Goal: Transaction & Acquisition: Purchase product/service

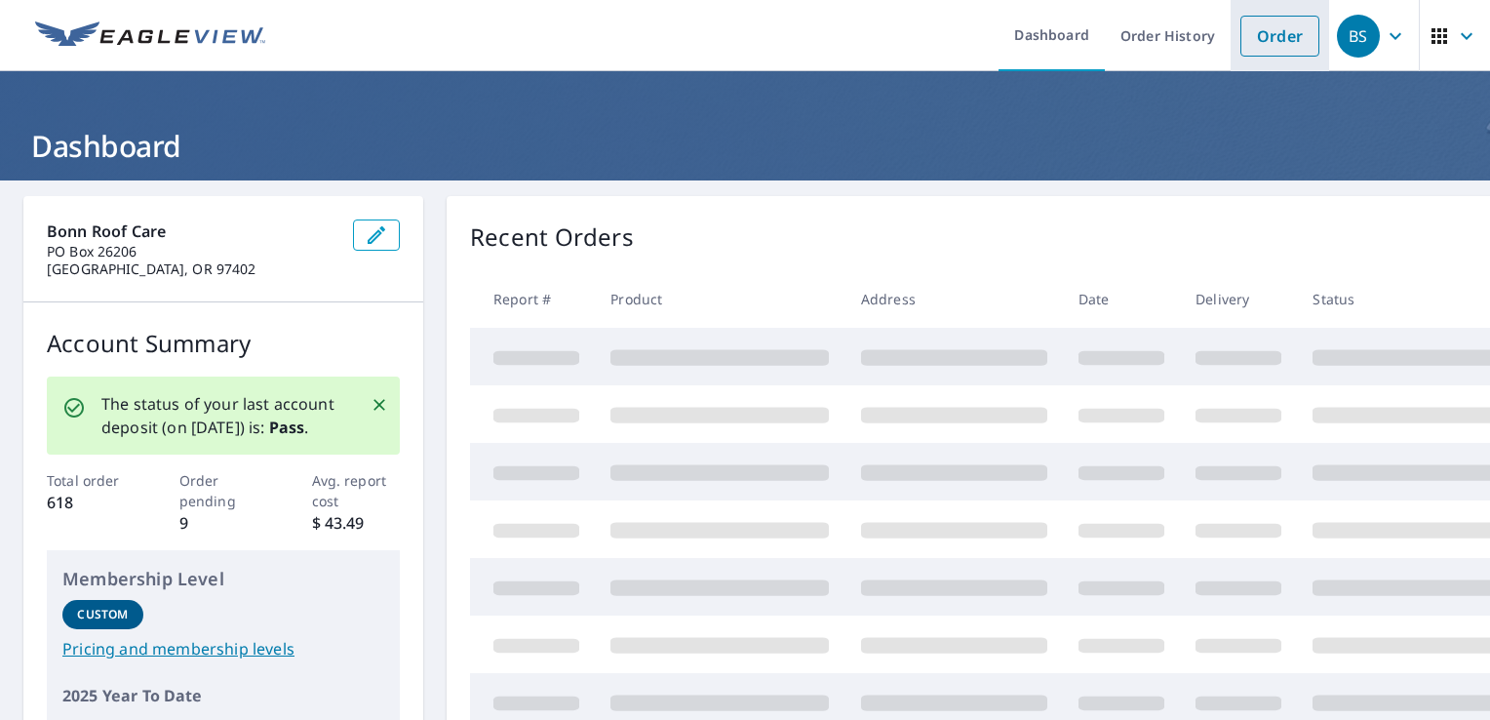
click at [1276, 29] on link "Order" at bounding box center [1280, 36] width 79 height 41
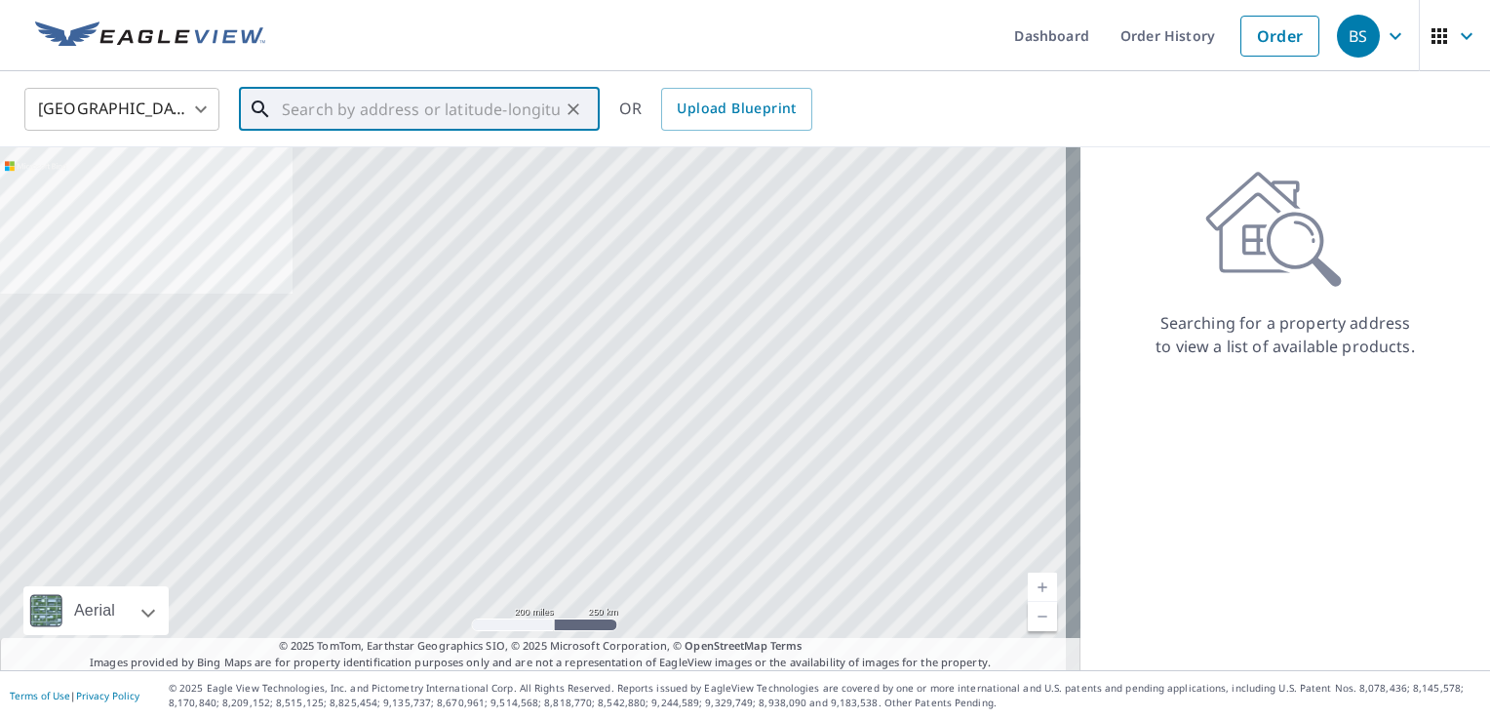
click at [434, 94] on input "text" at bounding box center [421, 109] width 278 height 55
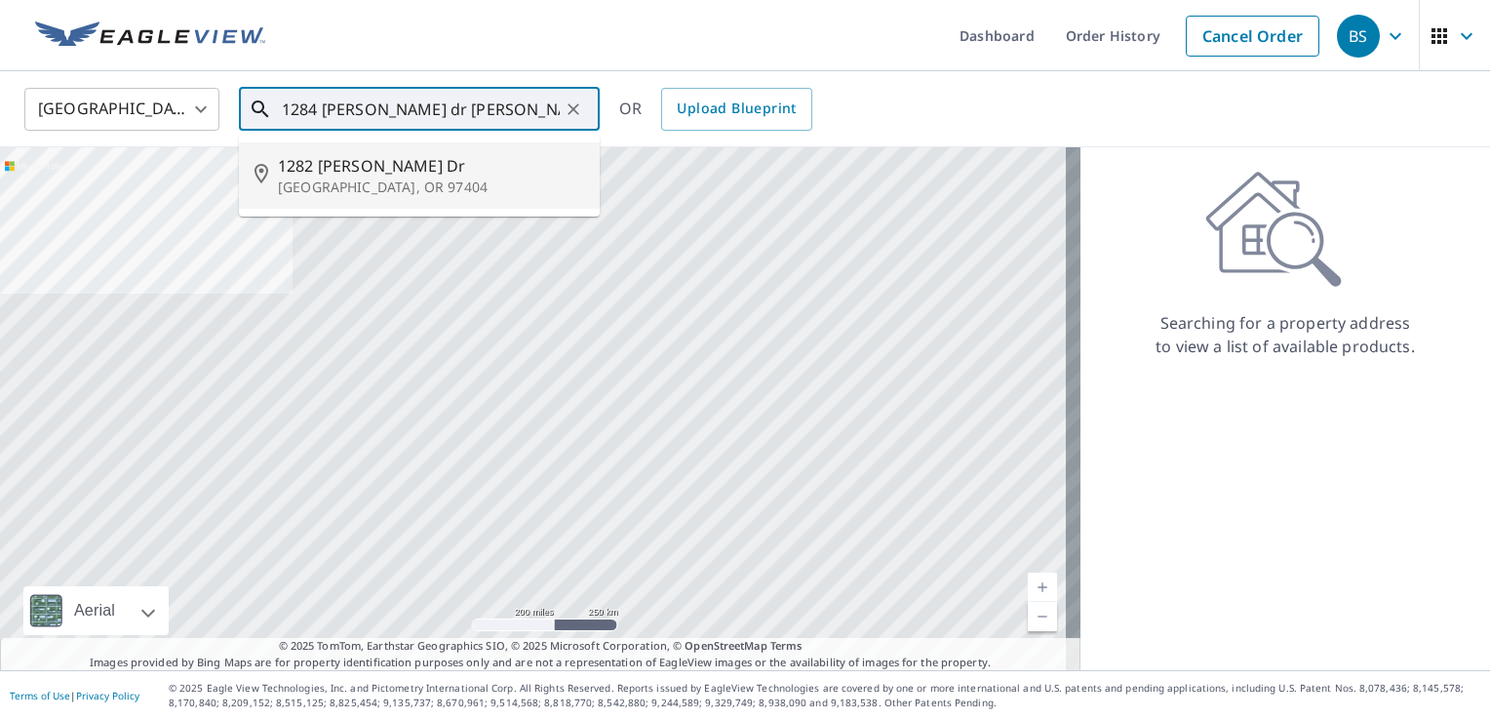
click at [398, 197] on li "[STREET_ADDRESS][PERSON_NAME][PERSON_NAME]" at bounding box center [419, 175] width 361 height 66
type input "[STREET_ADDRESS][PERSON_NAME][PERSON_NAME]"
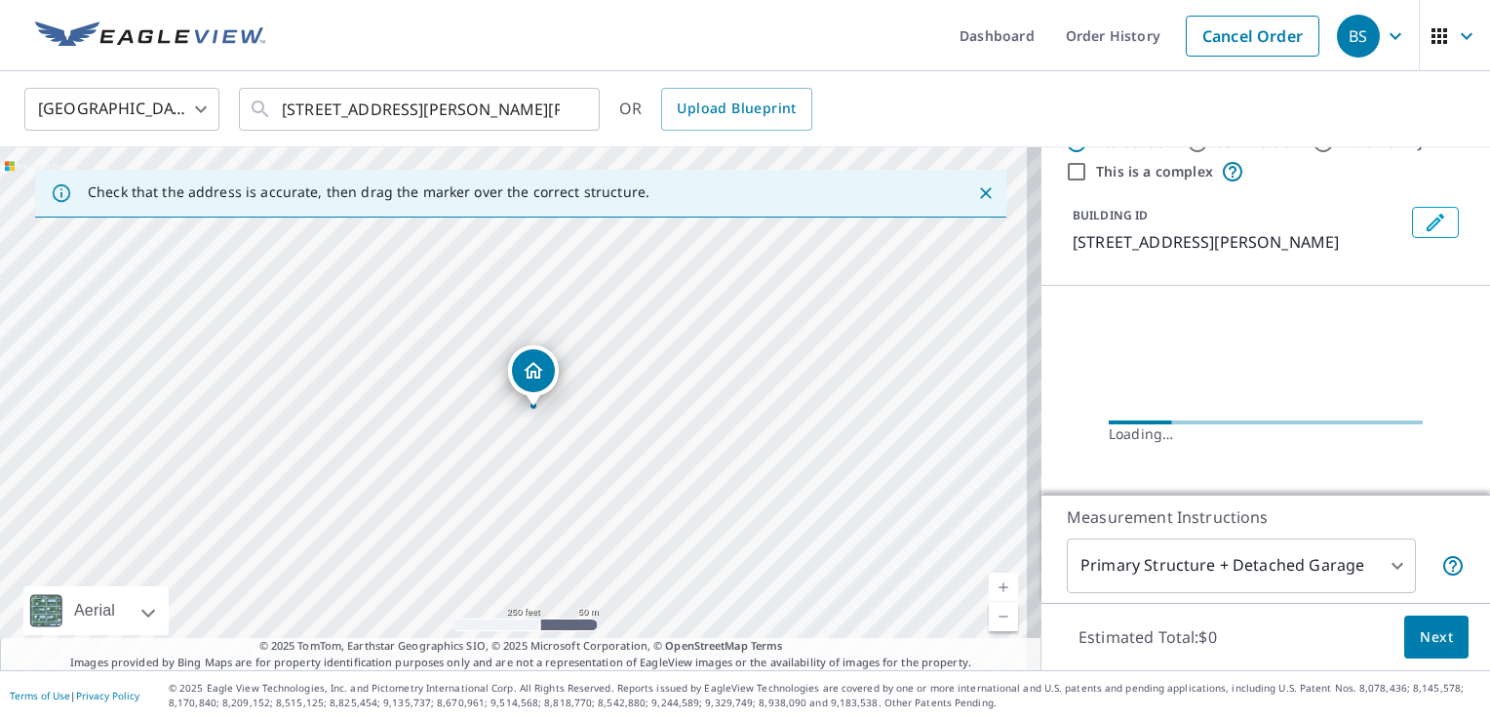
scroll to position [98, 0]
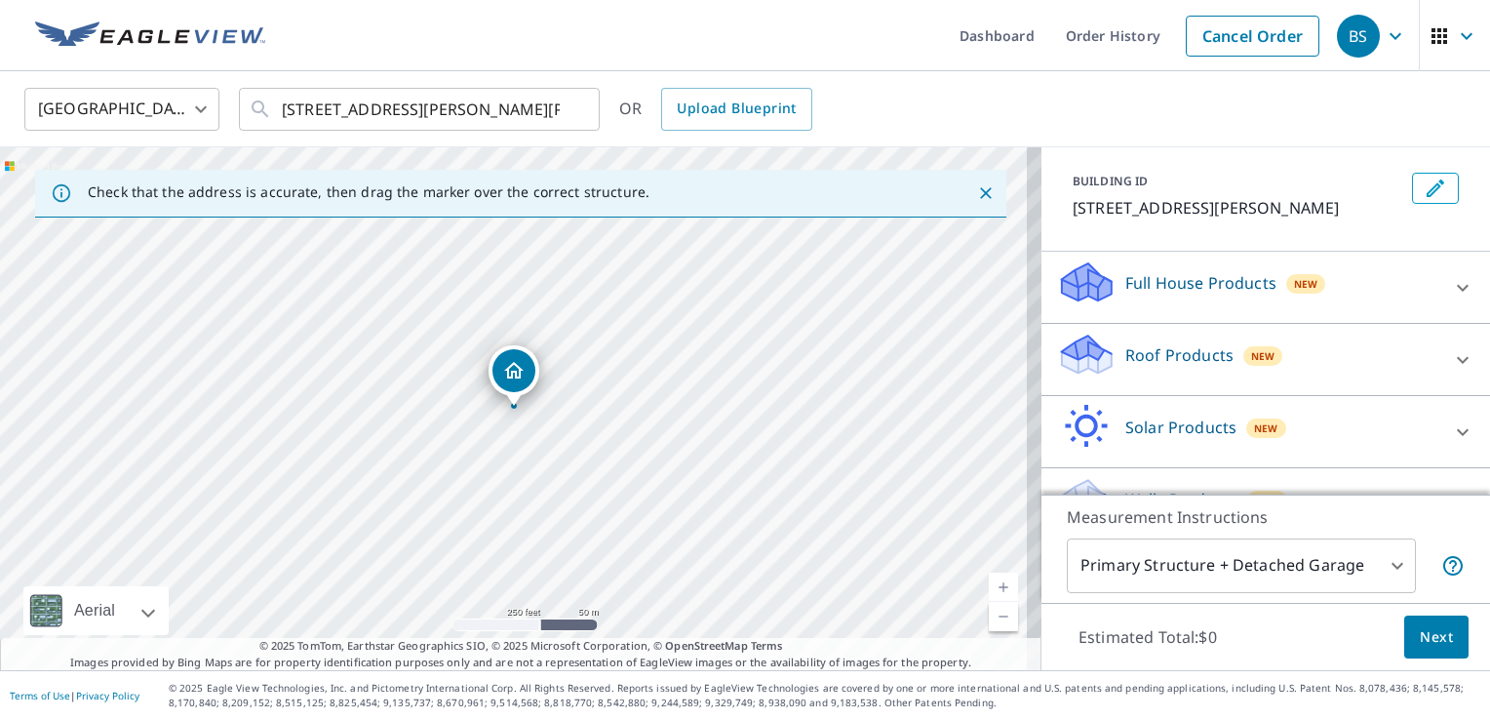
click at [1128, 361] on p "Roof Products" at bounding box center [1179, 354] width 108 height 23
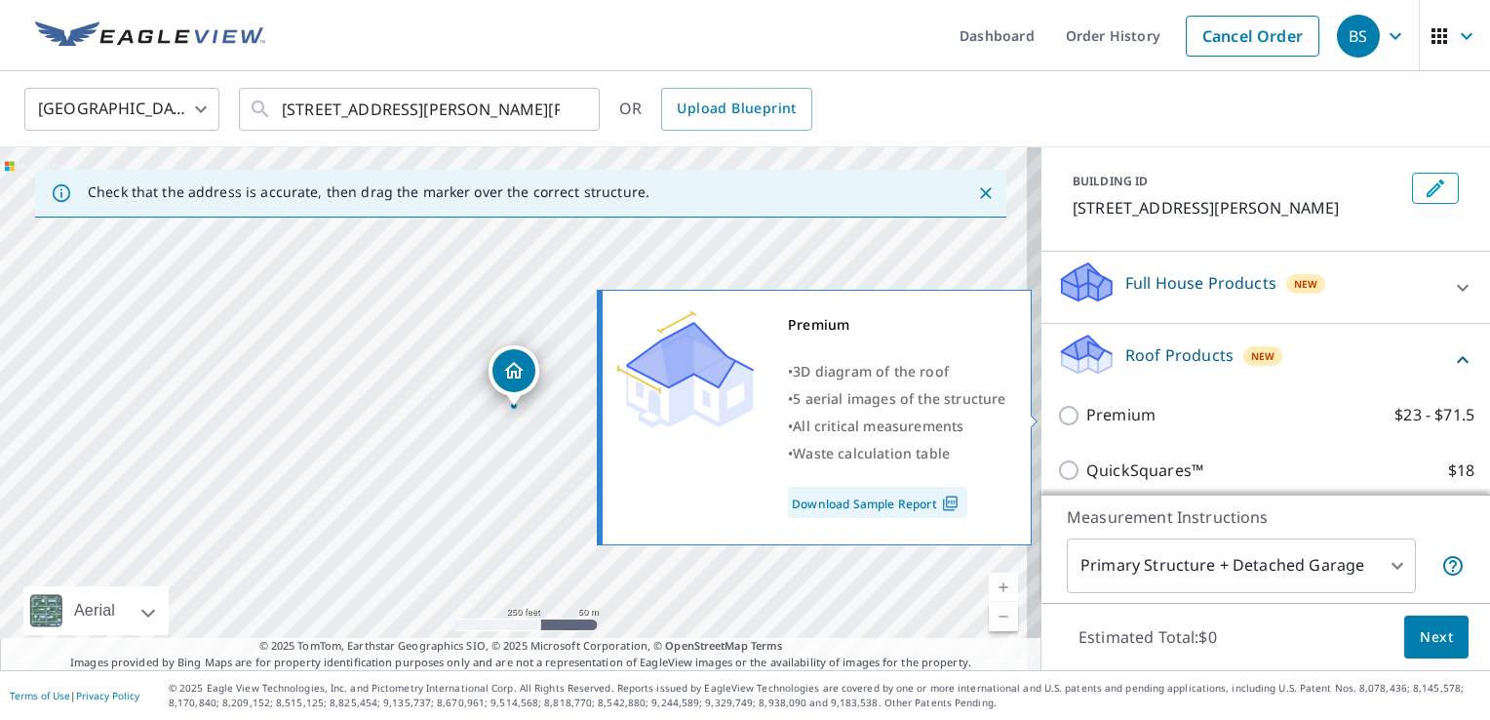
click at [1107, 412] on p "Premium" at bounding box center [1120, 415] width 69 height 24
click at [1086, 412] on input "Premium $23 - $71.5" at bounding box center [1071, 415] width 29 height 23
checkbox input "true"
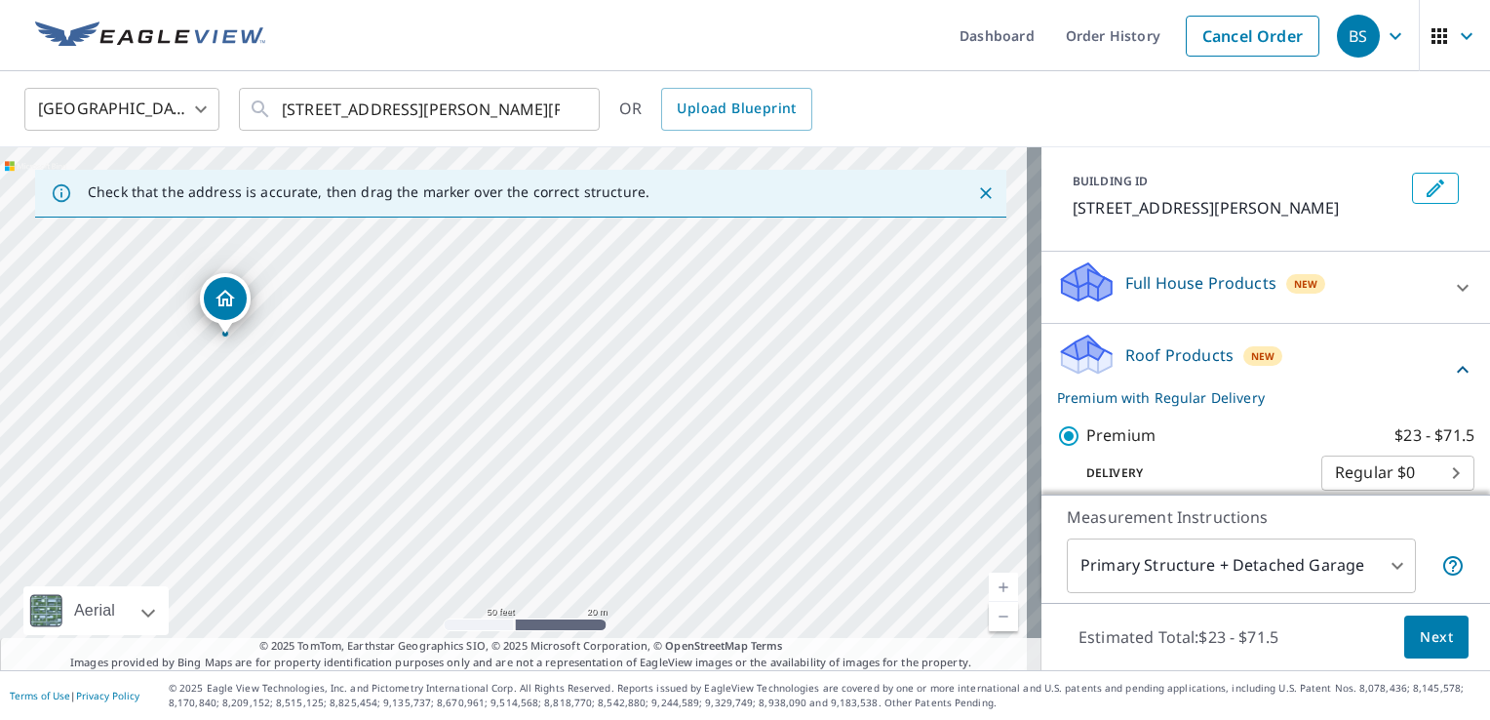
drag, startPoint x: 176, startPoint y: 395, endPoint x: 261, endPoint y: 412, distance: 87.4
click at [259, 412] on div "[STREET_ADDRESS][PERSON_NAME][PERSON_NAME]" at bounding box center [521, 408] width 1042 height 523
drag, startPoint x: 266, startPoint y: 400, endPoint x: 473, endPoint y: 521, distance: 239.5
click at [473, 521] on div "[STREET_ADDRESS][PERSON_NAME][PERSON_NAME]" at bounding box center [521, 408] width 1042 height 523
drag, startPoint x: 467, startPoint y: 395, endPoint x: 474, endPoint y: 576, distance: 181.5
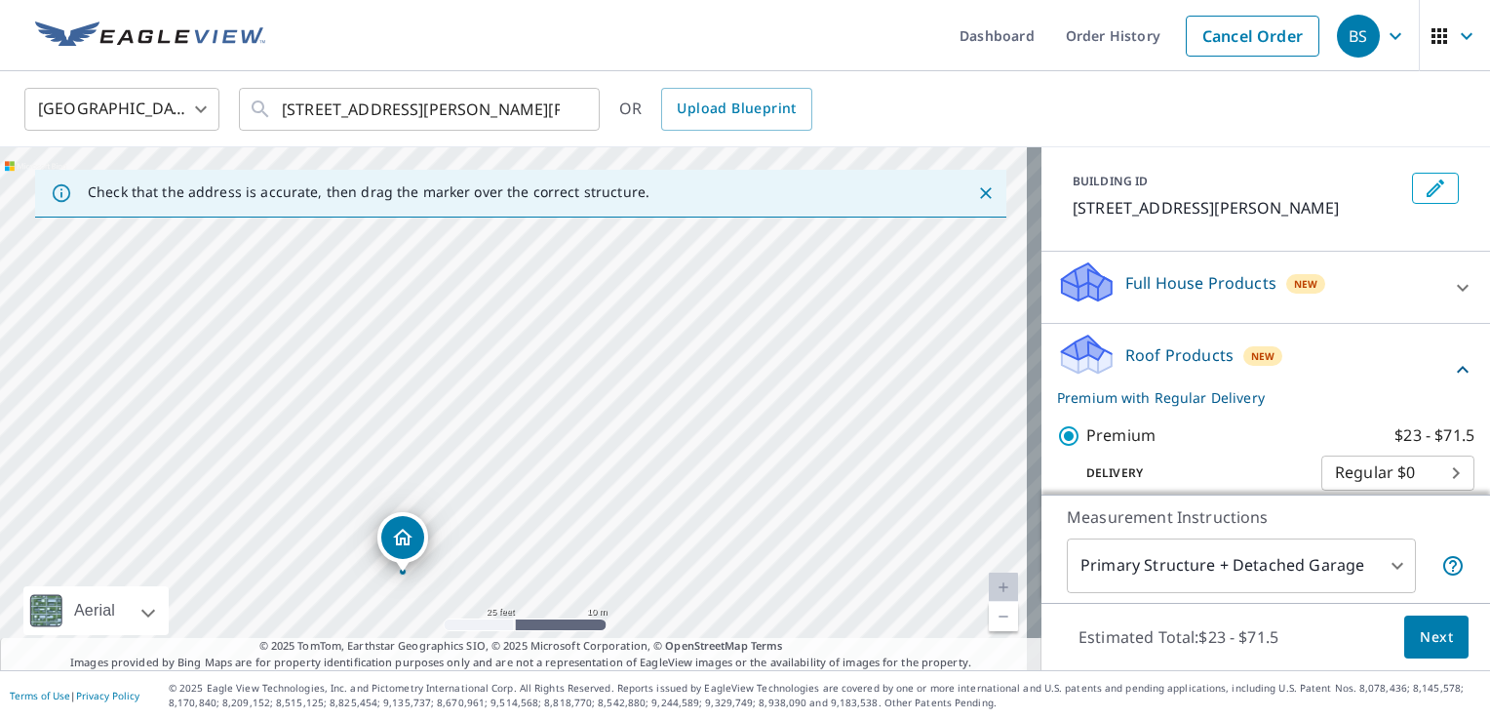
click at [474, 575] on div "[STREET_ADDRESS][PERSON_NAME][PERSON_NAME]" at bounding box center [521, 408] width 1042 height 523
drag, startPoint x: 528, startPoint y: 391, endPoint x: 552, endPoint y: 216, distance: 177.2
click at [552, 216] on div "Check that the address is accurate, then drag the marker over the correct struc…" at bounding box center [521, 408] width 1042 height 523
click at [317, 104] on input "[STREET_ADDRESS][PERSON_NAME][PERSON_NAME]" at bounding box center [421, 109] width 278 height 55
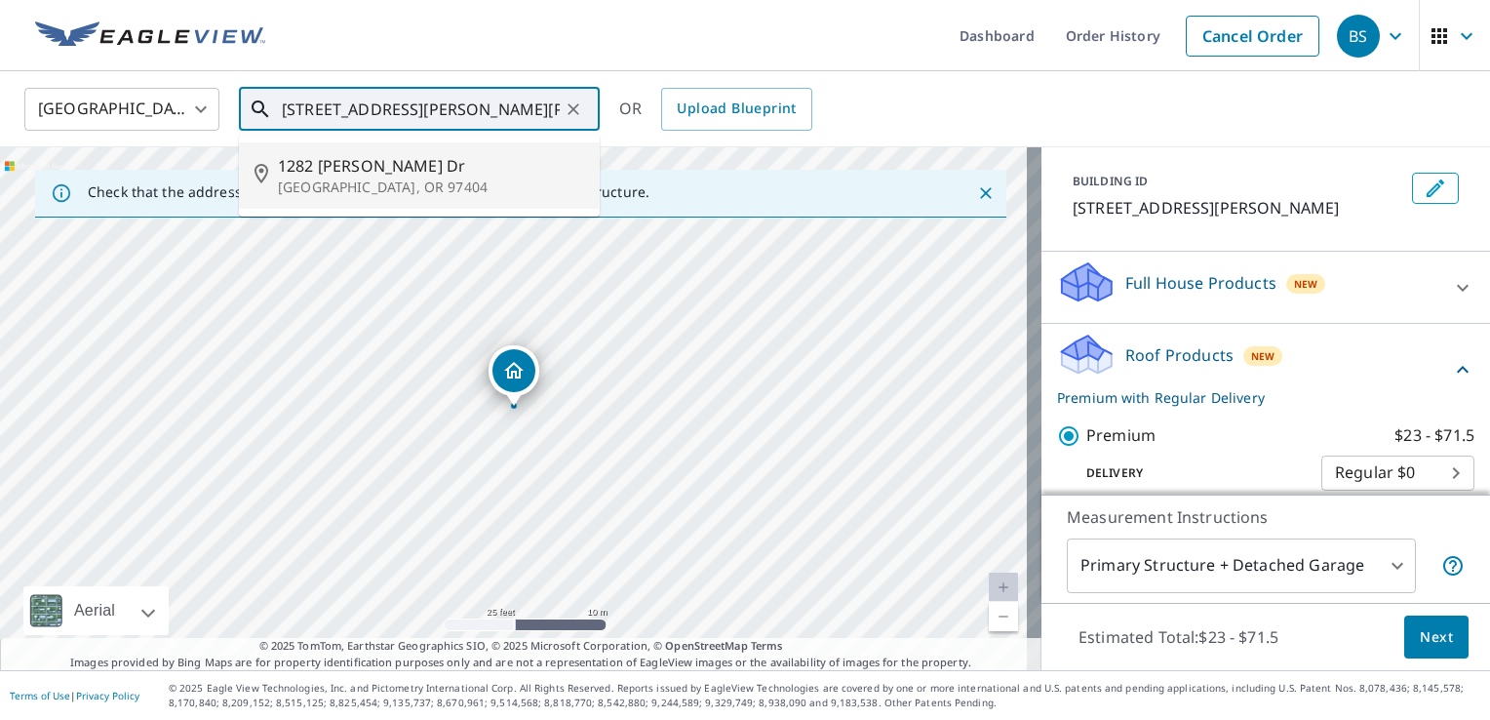
type input "[STREET_ADDRESS][PERSON_NAME][PERSON_NAME]"
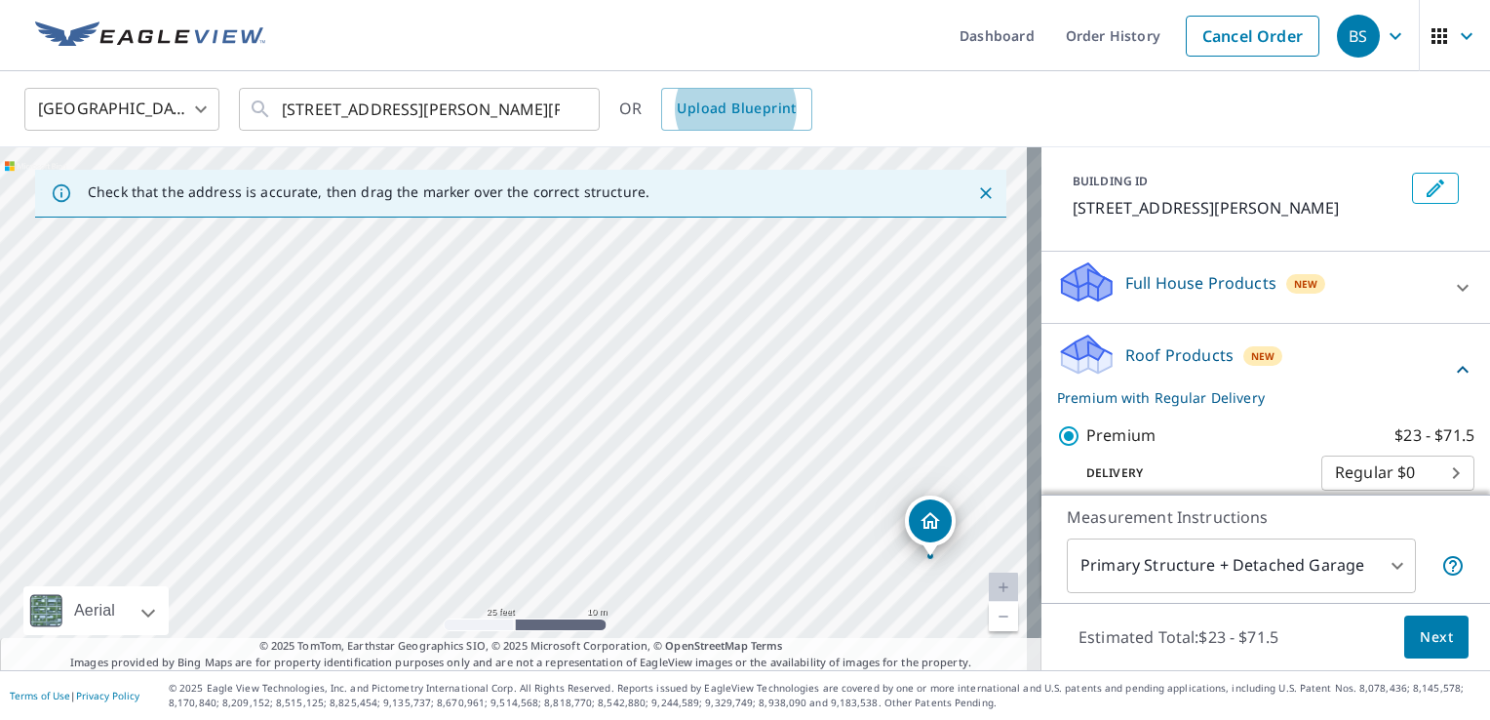
click at [771, 312] on div "[STREET_ADDRESS][PERSON_NAME][PERSON_NAME]" at bounding box center [521, 408] width 1042 height 523
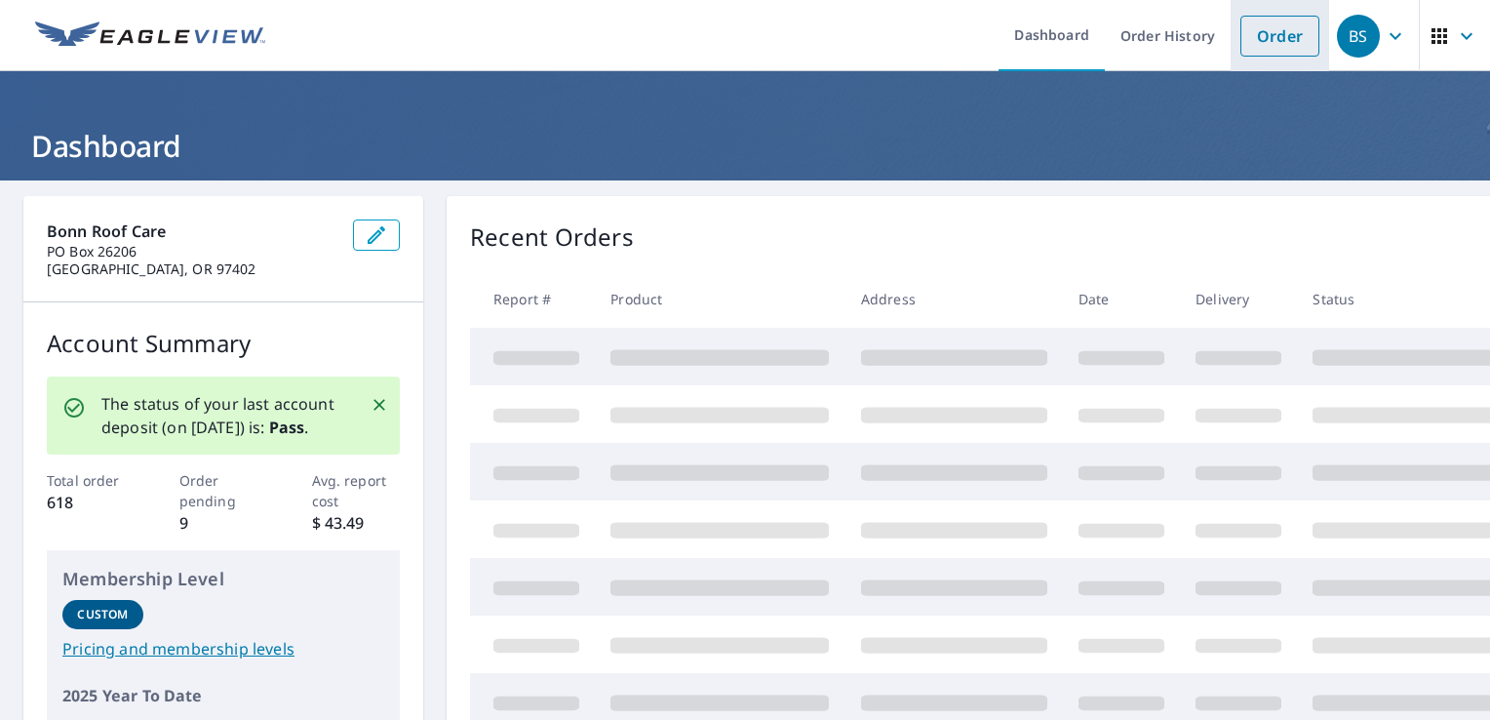
click at [1260, 22] on link "Order" at bounding box center [1280, 36] width 79 height 41
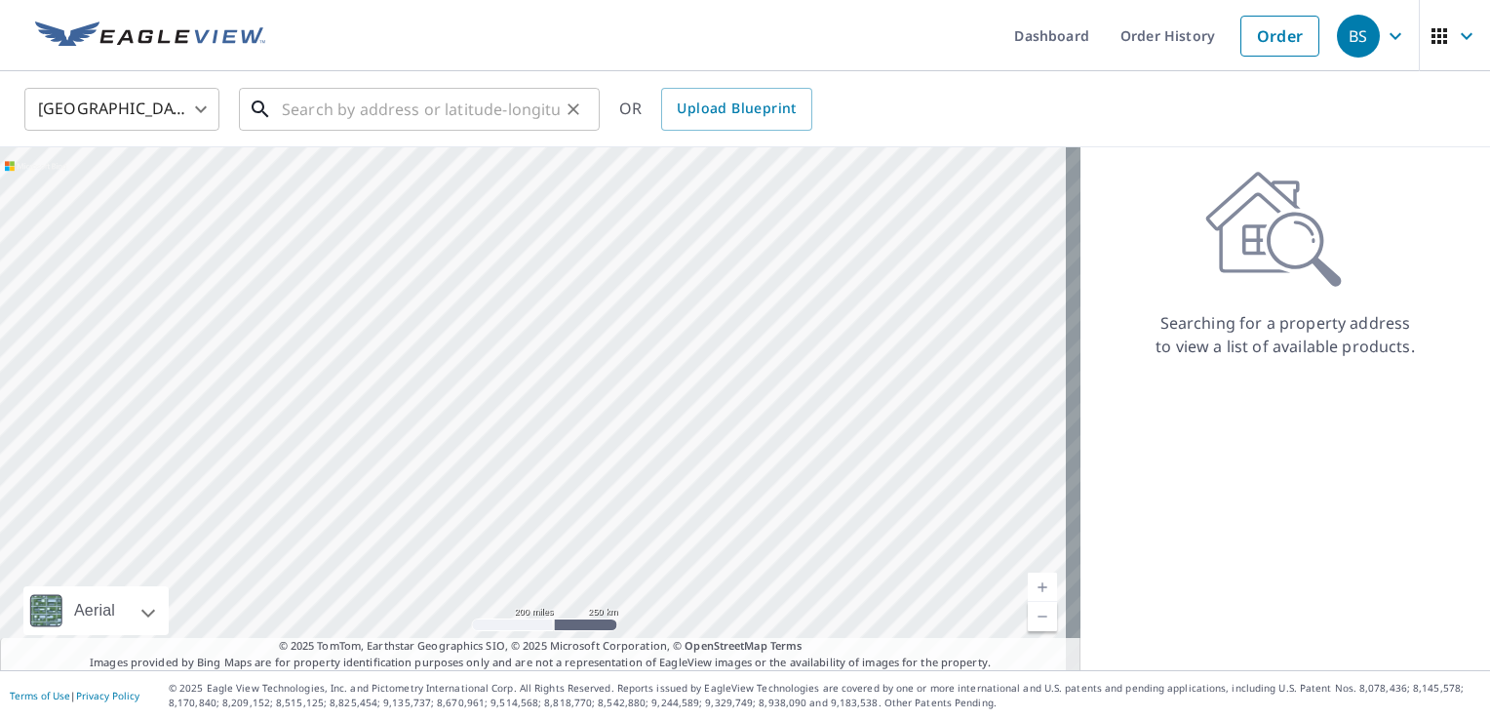
click at [316, 127] on input "text" at bounding box center [421, 109] width 278 height 55
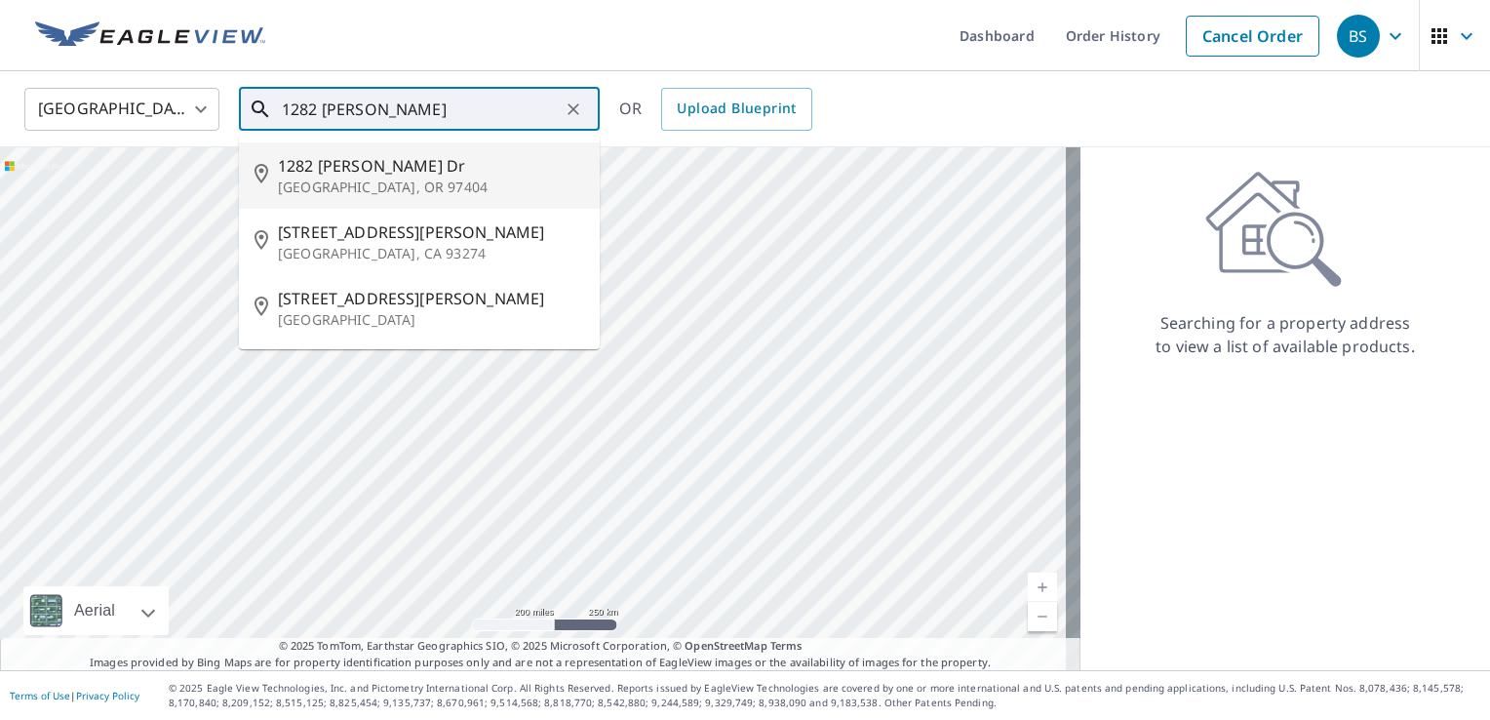
click at [344, 162] on span "1282 [PERSON_NAME] Dr" at bounding box center [431, 165] width 306 height 23
type input "[STREET_ADDRESS][PERSON_NAME][PERSON_NAME]"
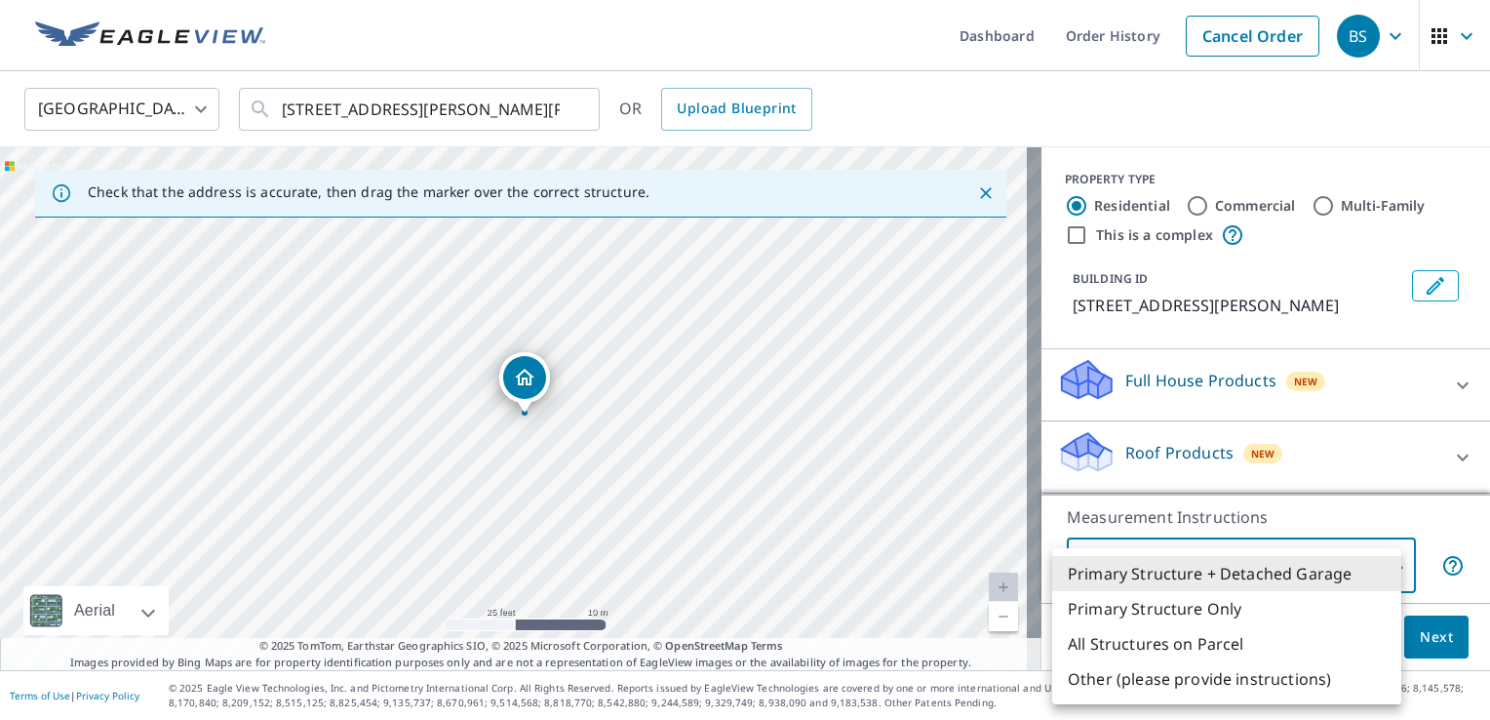
click at [1299, 568] on body "BS BS Dashboard Order History Cancel Order BS [GEOGRAPHIC_DATA] [GEOGRAPHIC_DAT…" at bounding box center [745, 360] width 1490 height 720
click at [1184, 595] on li "Primary Structure Only" at bounding box center [1226, 608] width 349 height 35
type input "2"
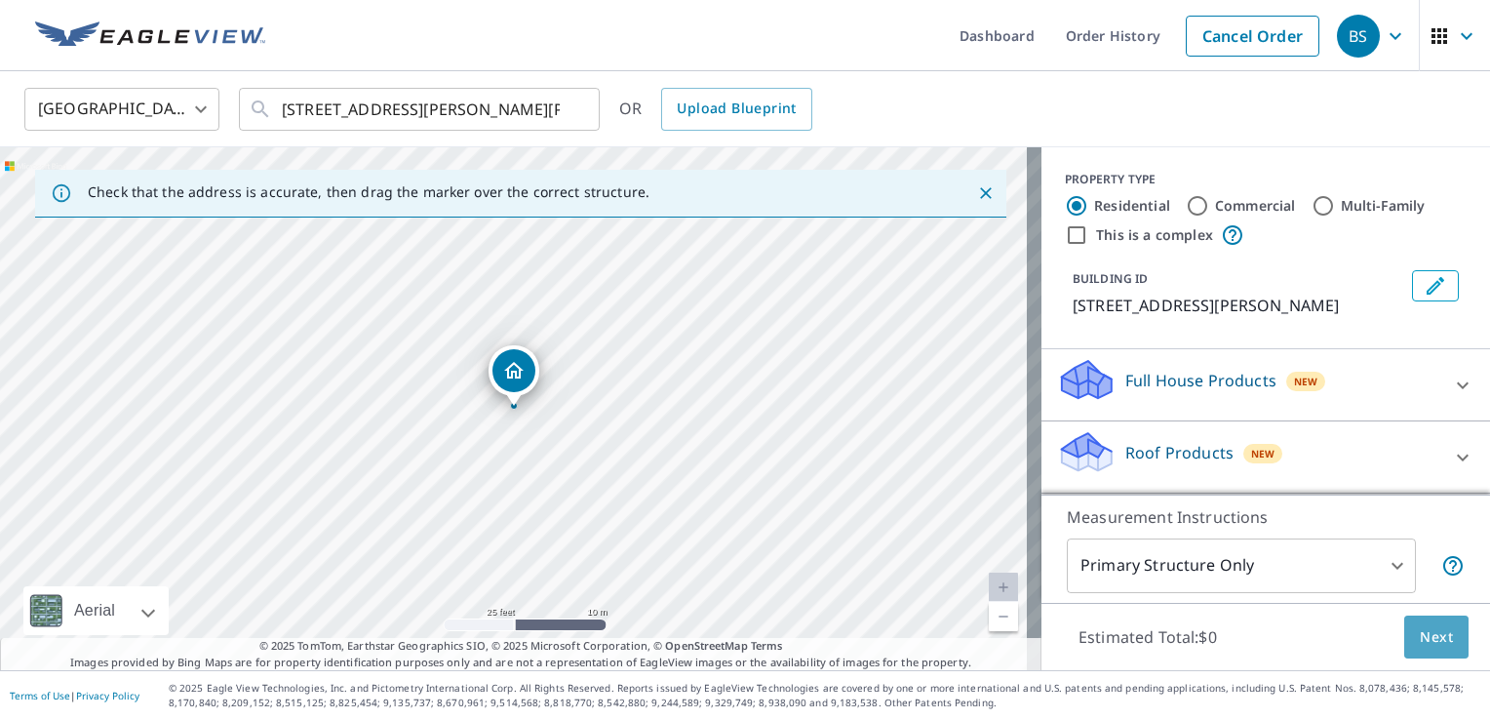
click at [1420, 631] on span "Next" at bounding box center [1436, 637] width 33 height 24
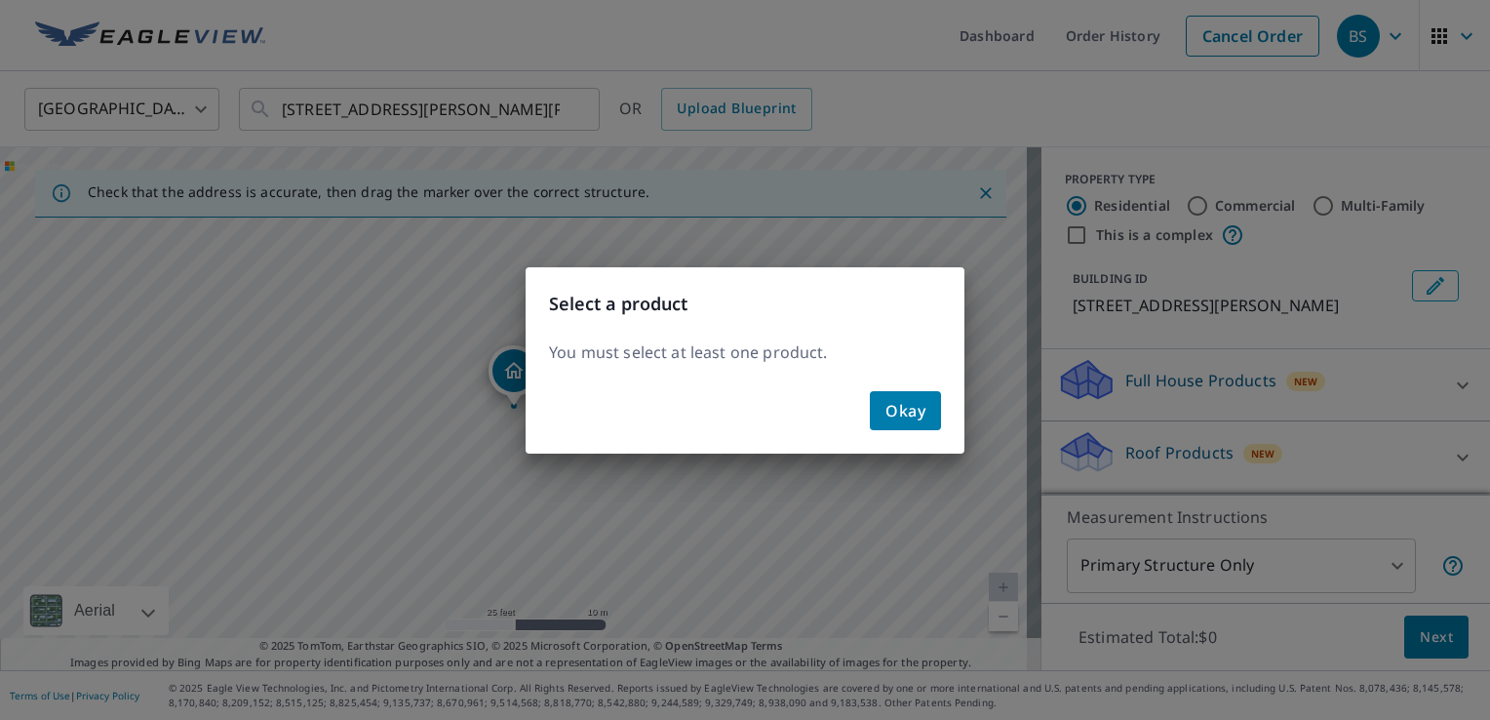
click at [897, 403] on span "Okay" at bounding box center [906, 410] width 40 height 27
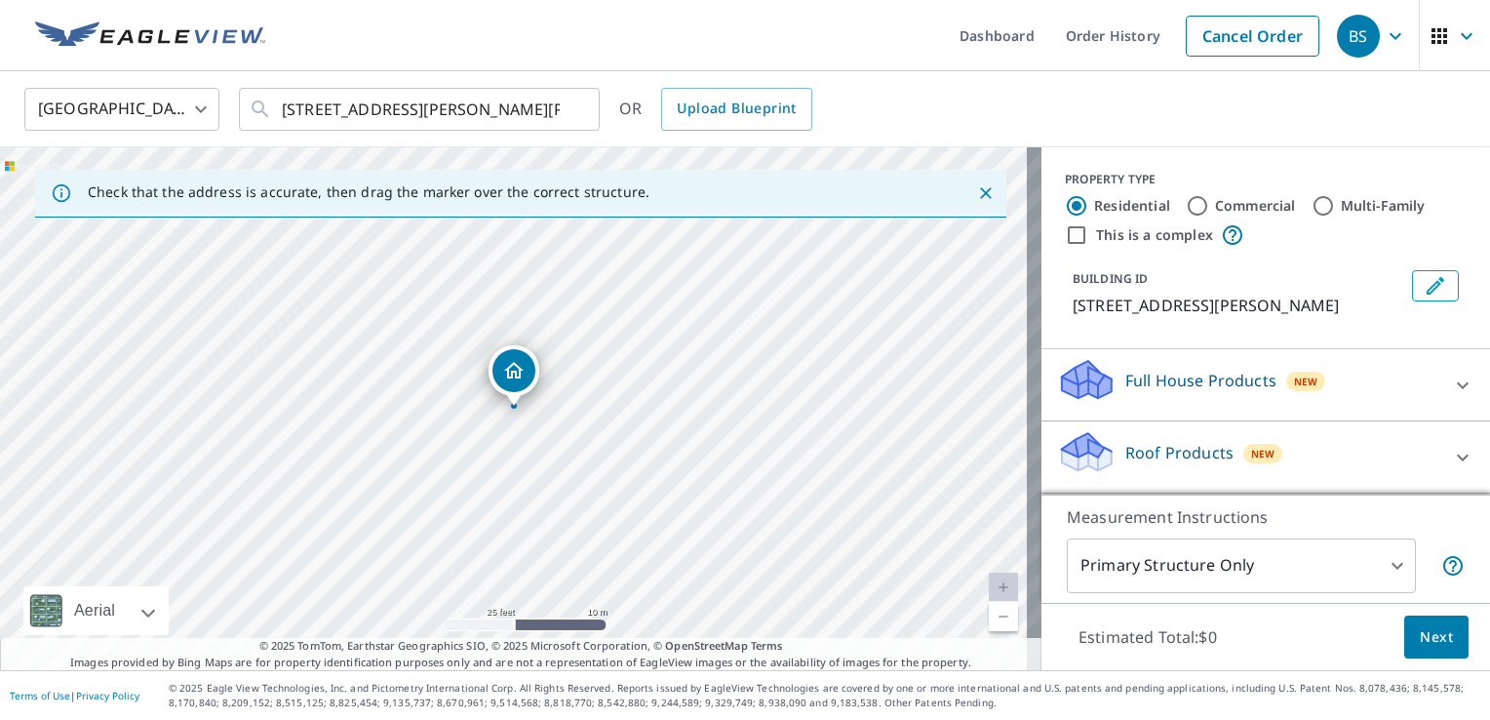
click at [1180, 445] on p "Roof Products" at bounding box center [1179, 452] width 108 height 23
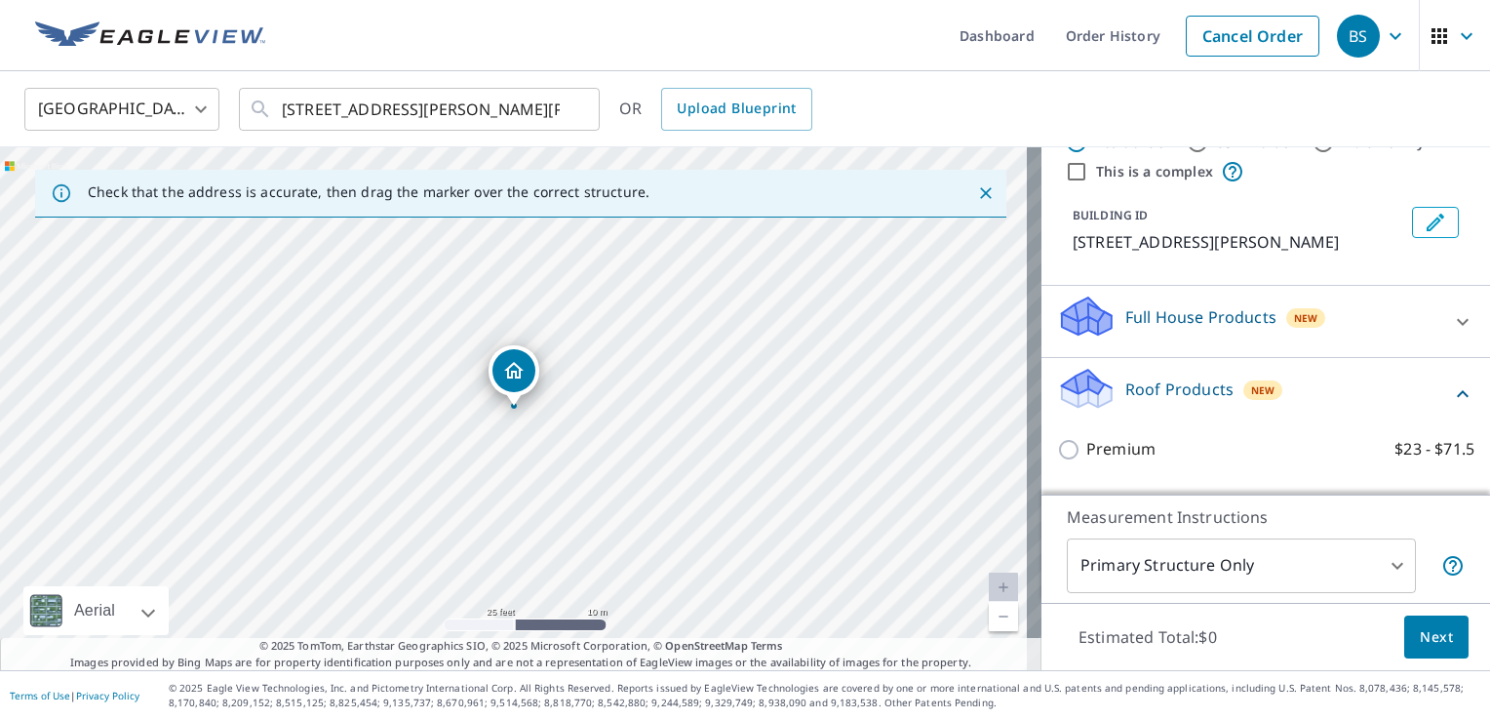
scroll to position [98, 0]
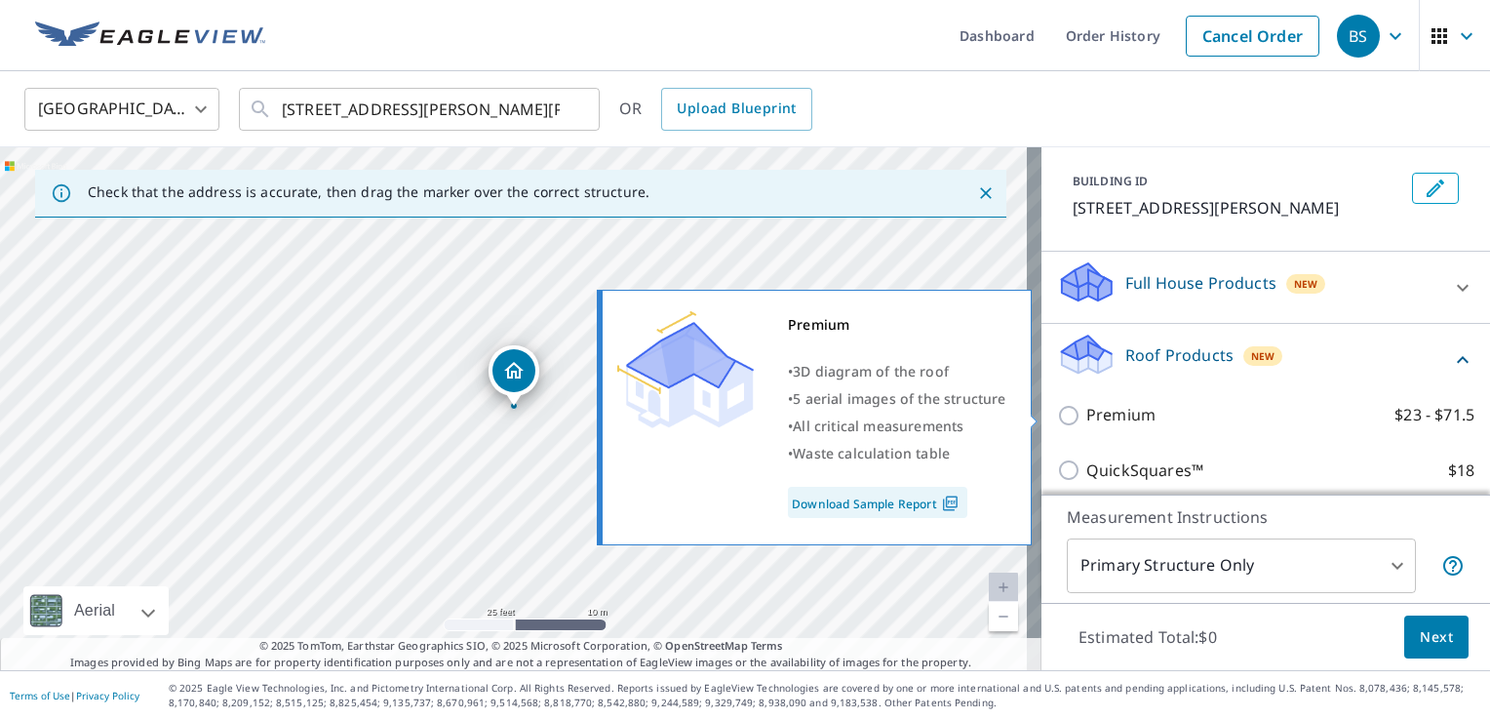
click at [1115, 421] on p "Premium" at bounding box center [1120, 415] width 69 height 24
click at [1086, 421] on input "Premium $23 - $71.5" at bounding box center [1071, 415] width 29 height 23
checkbox input "true"
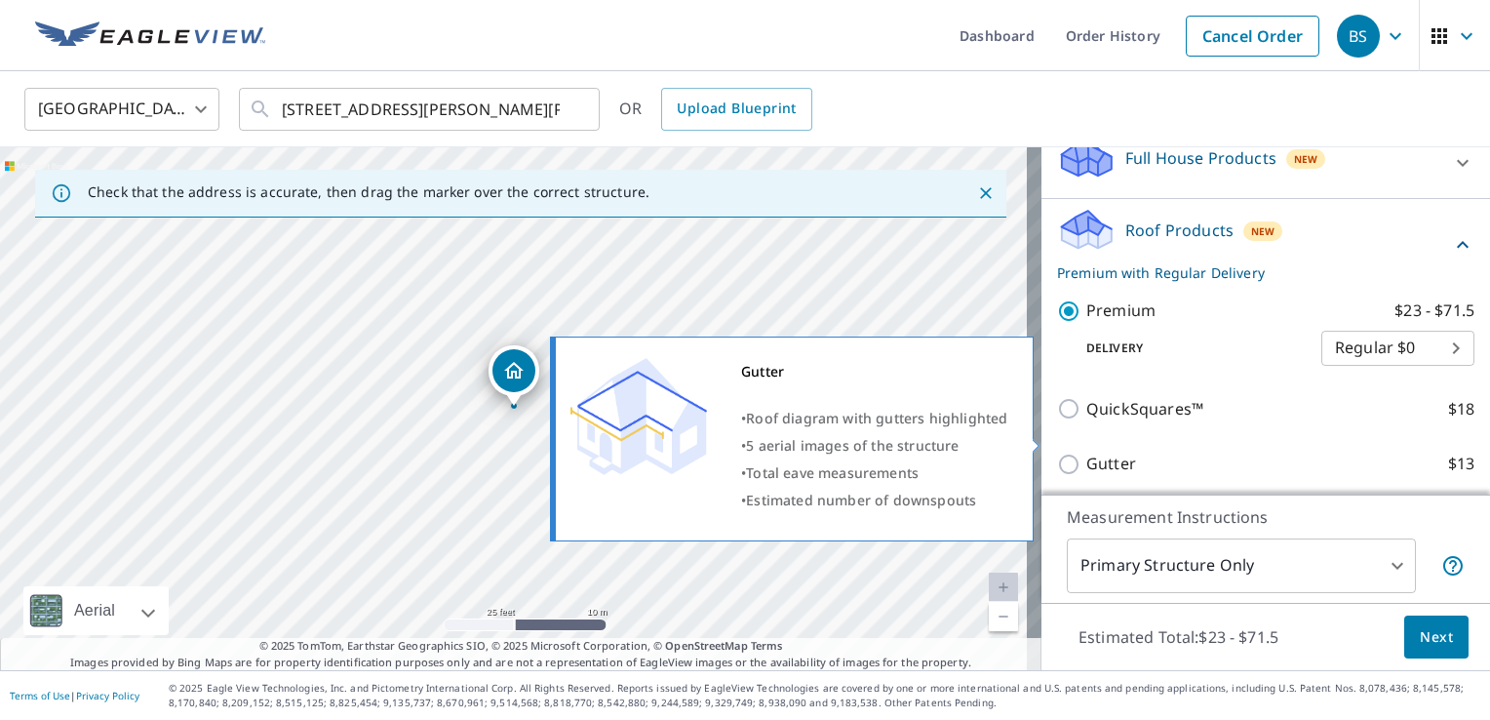
scroll to position [390, 0]
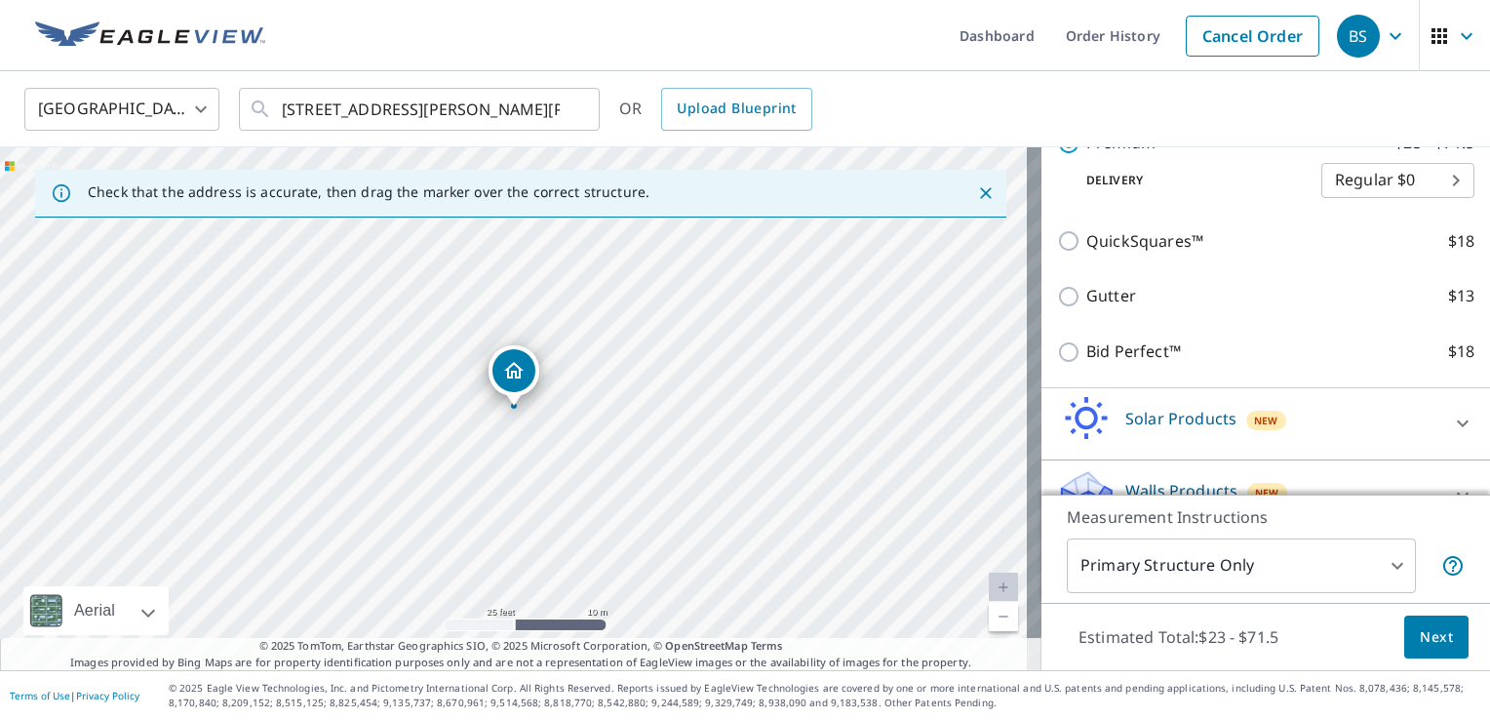
click at [1420, 639] on span "Next" at bounding box center [1436, 637] width 33 height 24
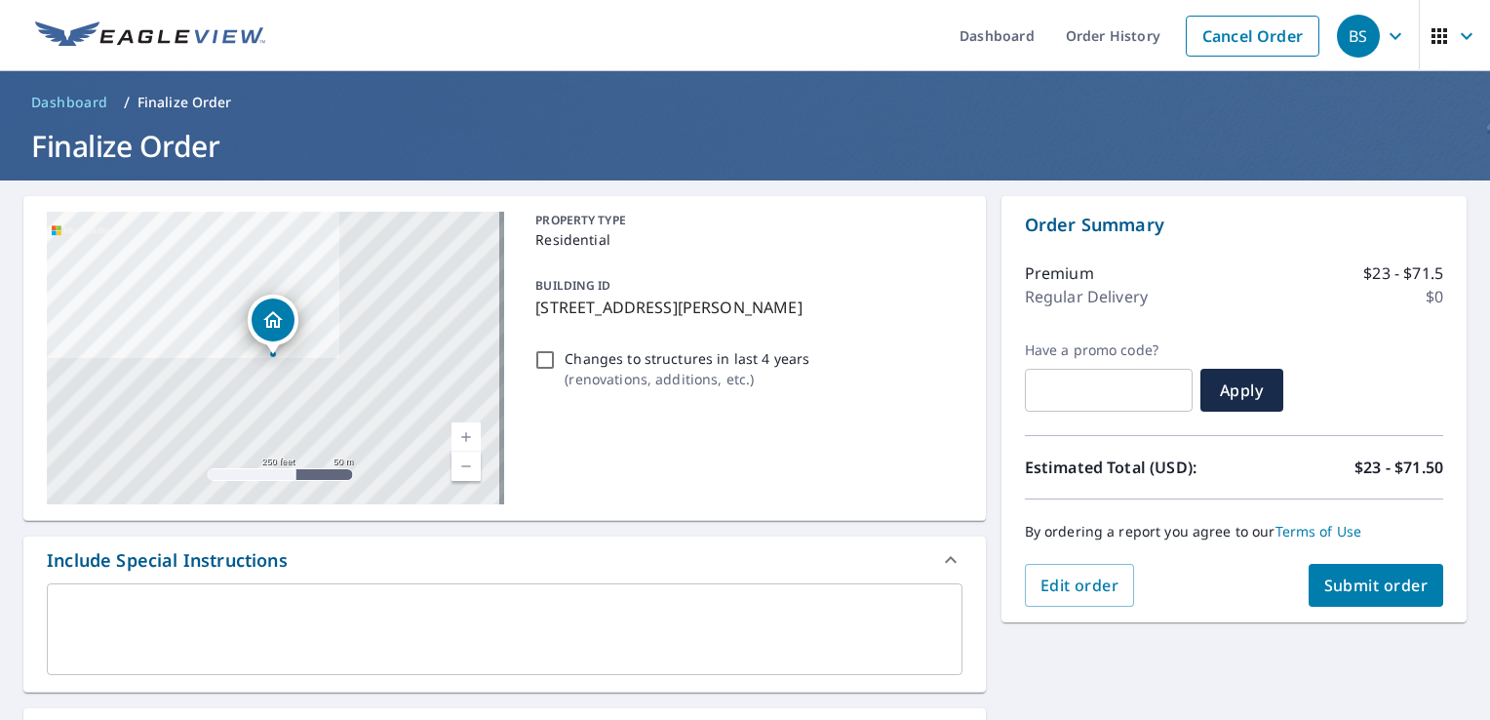
click at [1365, 595] on button "Submit order" at bounding box center [1377, 585] width 136 height 43
